Goal: Task Accomplishment & Management: Manage account settings

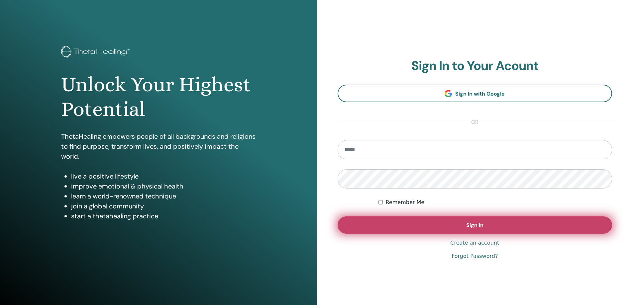
type input "**********"
click at [509, 224] on button "Sign In" at bounding box center [475, 225] width 275 height 17
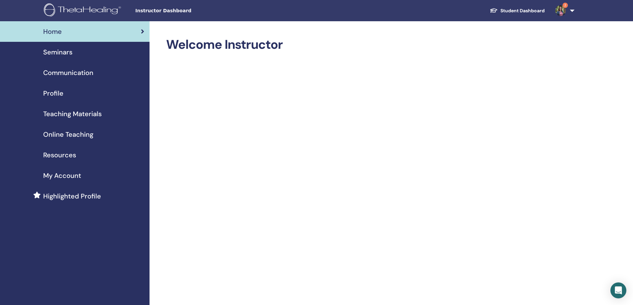
click at [68, 53] on span "Seminars" at bounding box center [57, 52] width 29 height 10
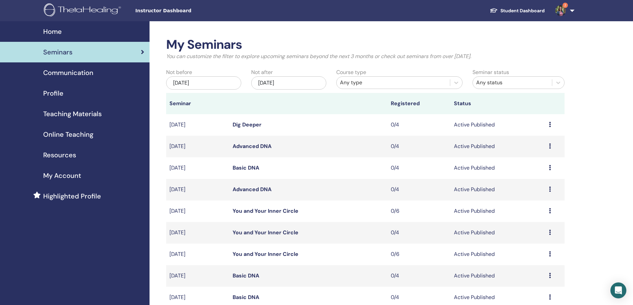
click at [572, 6] on link "2" at bounding box center [563, 10] width 27 height 21
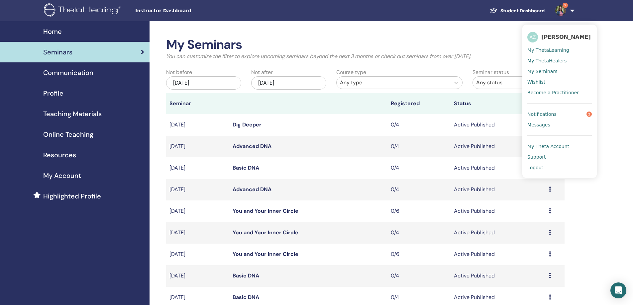
click at [534, 112] on span "Notifications" at bounding box center [541, 114] width 29 height 6
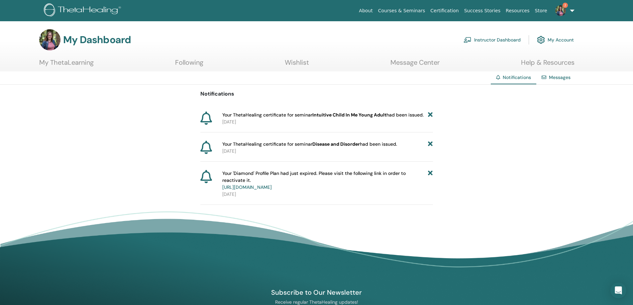
click at [433, 115] on div "Notifications Your ThetaHealing certificate for seminar Intuitive Child In Me Y…" at bounding box center [316, 145] width 633 height 120
click at [431, 113] on icon at bounding box center [430, 115] width 5 height 7
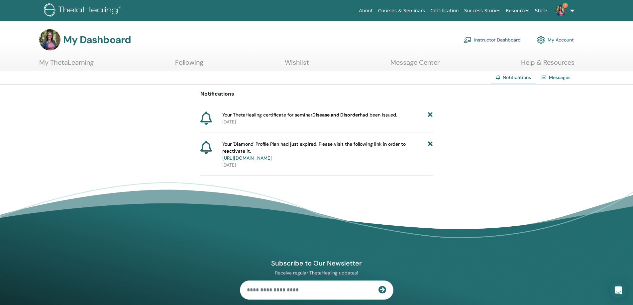
click at [431, 113] on icon at bounding box center [430, 115] width 5 height 7
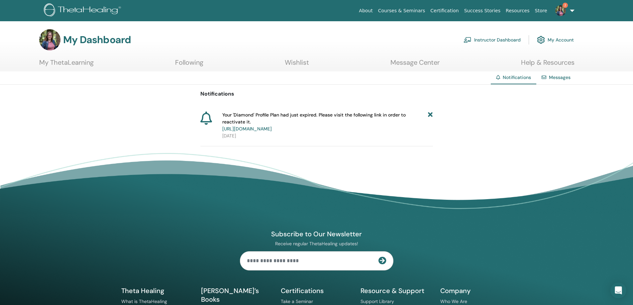
click at [562, 16] on link "2" at bounding box center [563, 10] width 27 height 21
